Goal: Information Seeking & Learning: Understand process/instructions

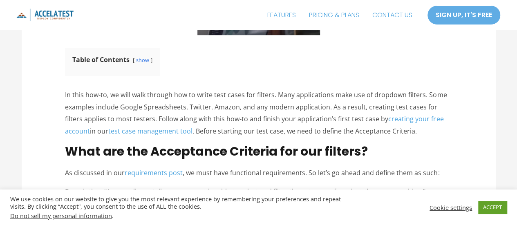
scroll to position [368, 0]
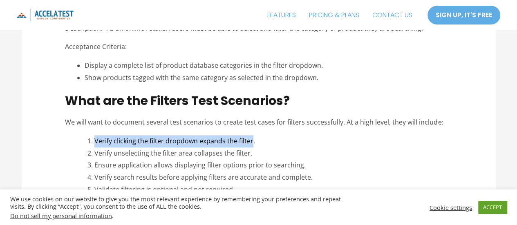
drag, startPoint x: 102, startPoint y: 140, endPoint x: 252, endPoint y: 139, distance: 149.7
click at [252, 139] on li "Verify clicking the filter dropdown expands the filter." at bounding box center [273, 141] width 358 height 12
copy li "Verify clicking the filter dropdown expands the filter"
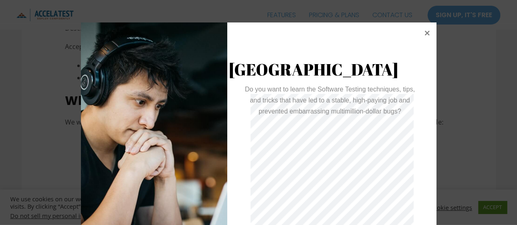
scroll to position [22, 0]
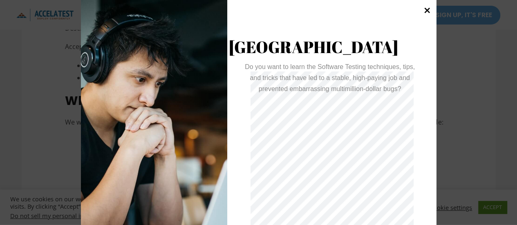
click at [424, 13] on icon at bounding box center [427, 10] width 11 height 11
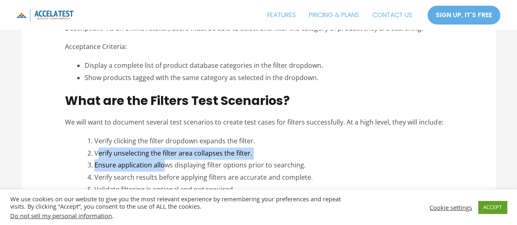
drag, startPoint x: 97, startPoint y: 154, endPoint x: 163, endPoint y: 160, distance: 66.9
click at [133, 153] on li "Verify unselecting the filter area collapses the filter." at bounding box center [273, 154] width 358 height 12
drag, startPoint x: 94, startPoint y: 153, endPoint x: 255, endPoint y: 152, distance: 160.7
click at [255, 152] on li "Verify unselecting the filter area collapses the filter." at bounding box center [273, 154] width 358 height 12
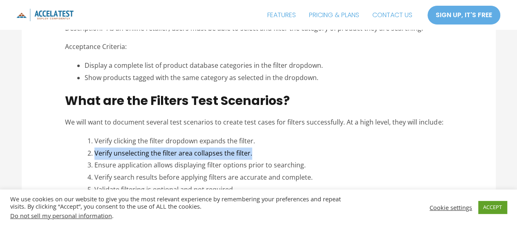
copy li "Verify unselecting the filter area collapses the filter."
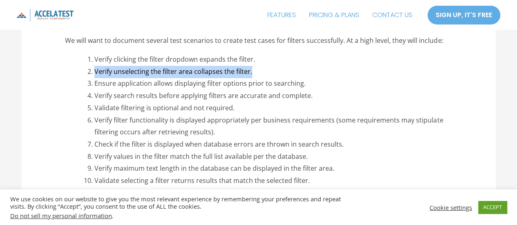
scroll to position [491, 0]
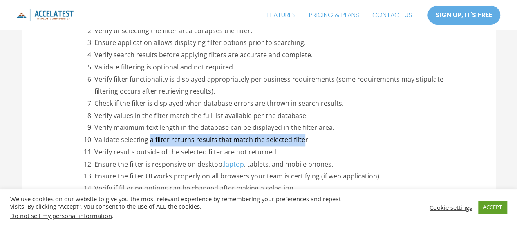
drag, startPoint x: 303, startPoint y: 142, endPoint x: 149, endPoint y: 137, distance: 153.9
click at [149, 137] on li "Validate selecting a filter returns results that match the selected filter." at bounding box center [273, 140] width 358 height 12
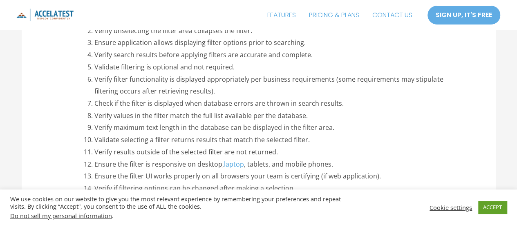
click at [94, 141] on li "Validate selecting a filter returns results that match the selected filter." at bounding box center [273, 140] width 358 height 12
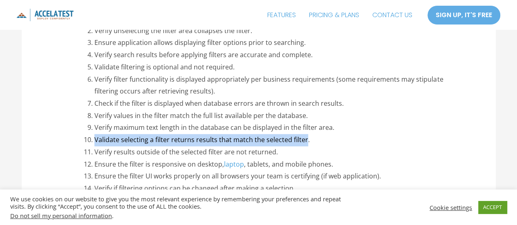
drag, startPoint x: 95, startPoint y: 140, endPoint x: 304, endPoint y: 137, distance: 209.4
click at [304, 137] on li "Validate selecting a filter returns results that match the selected filter." at bounding box center [273, 140] width 358 height 12
copy li "Validate selecting a filter returns results that match the selected filter"
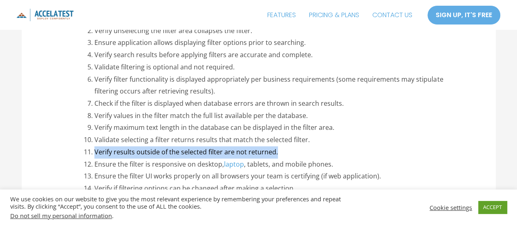
drag, startPoint x: 283, startPoint y: 152, endPoint x: 96, endPoint y: 153, distance: 187.3
click at [96, 153] on li "Verify results outside of the selected filter are not returned." at bounding box center [273, 152] width 358 height 12
copy li "Verify results outside of the selected filter are not returned."
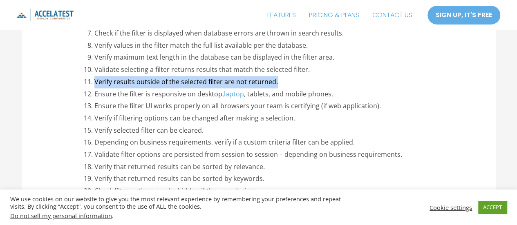
scroll to position [573, 0]
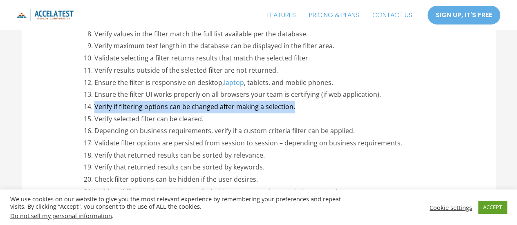
drag, startPoint x: 297, startPoint y: 106, endPoint x: 92, endPoint y: 105, distance: 204.9
click at [94, 105] on li "Verify if filtering options can be changed after making a selection." at bounding box center [273, 107] width 358 height 12
copy li "Verify if filtering options can be changed after making a selection."
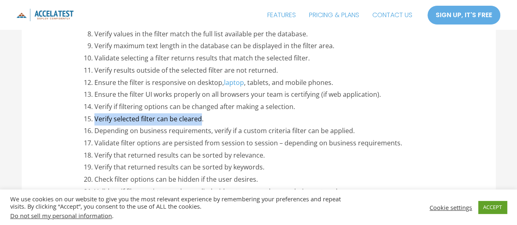
drag, startPoint x: 200, startPoint y: 120, endPoint x: 94, endPoint y: 123, distance: 105.6
click at [94, 123] on li "Verify selected filter can be cleared." at bounding box center [273, 119] width 358 height 12
copy li "Verify selected filter can be cleared"
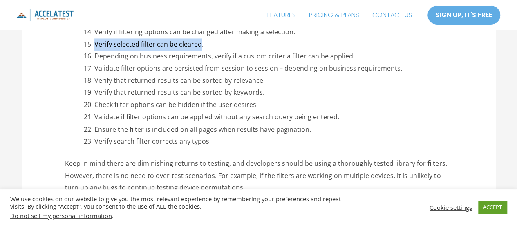
scroll to position [654, 0]
